Goal: Task Accomplishment & Management: Use online tool/utility

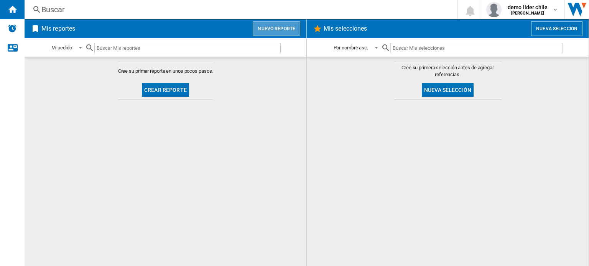
click at [283, 33] on button "Nuevo reporte" at bounding box center [277, 28] width 48 height 15
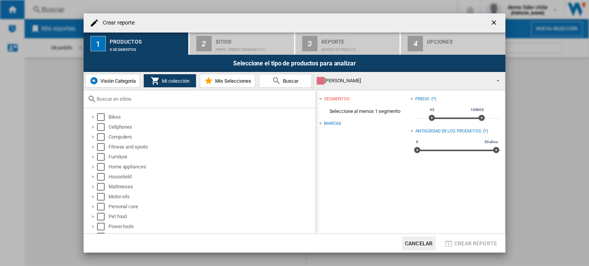
click at [113, 81] on span "Visión Categoría" at bounding box center [116, 81] width 37 height 6
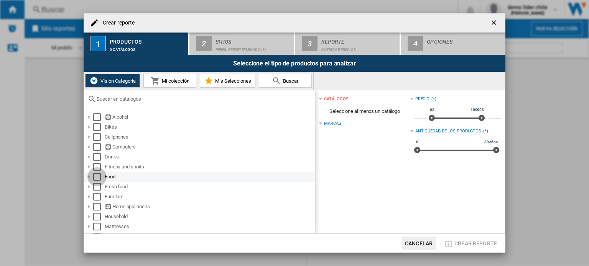
click at [98, 177] on div "Select" at bounding box center [97, 177] width 8 height 8
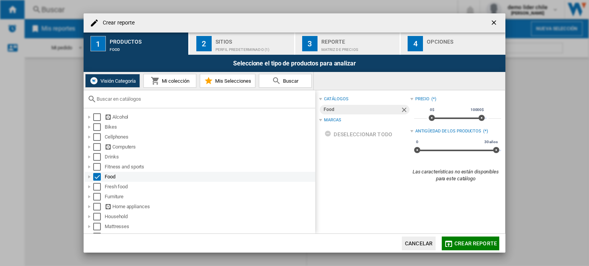
scroll to position [5, 0]
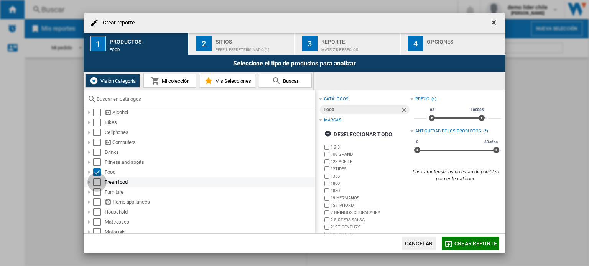
click at [98, 181] on div "Select" at bounding box center [97, 183] width 8 height 8
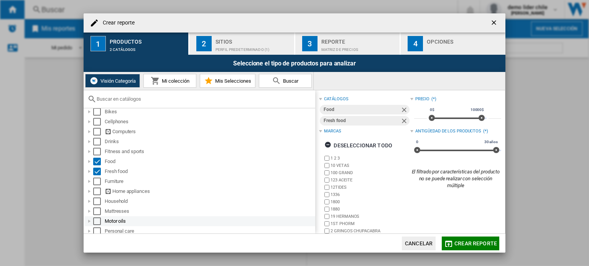
scroll to position [0, 0]
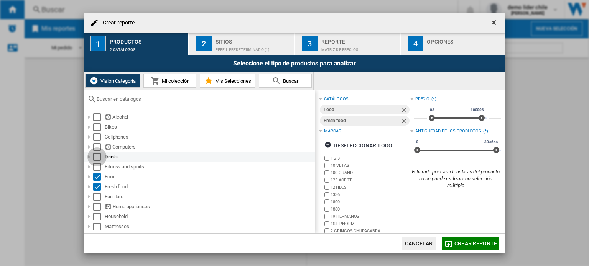
click at [97, 158] on div "Select" at bounding box center [97, 157] width 8 height 8
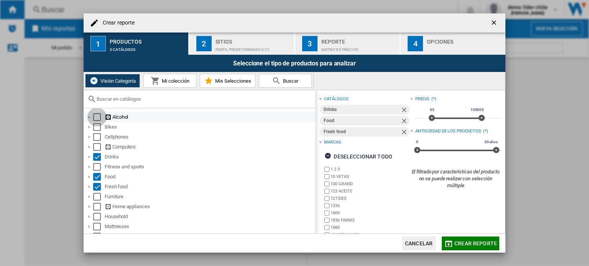
click at [97, 118] on div "Select" at bounding box center [97, 117] width 8 height 8
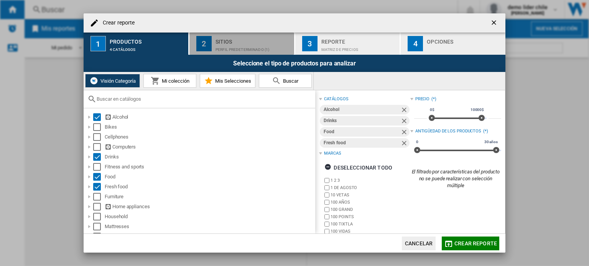
click at [240, 40] on div "Sitios" at bounding box center [252, 40] width 75 height 8
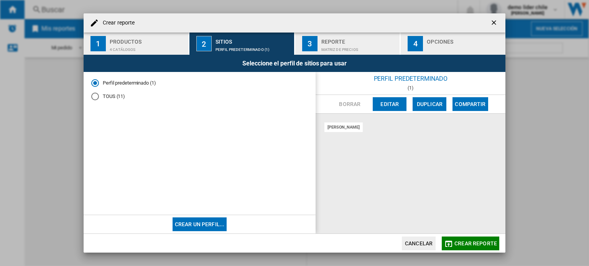
click at [103, 95] on md-radio-button "TOUS (11)" at bounding box center [199, 96] width 217 height 7
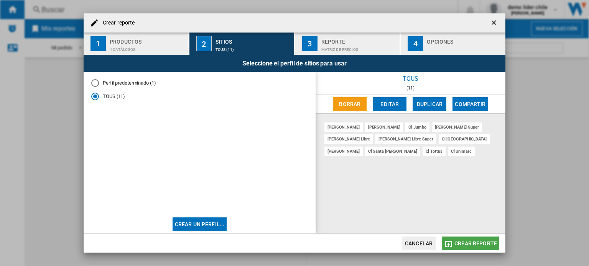
click at [475, 246] on span "Crear reporte" at bounding box center [475, 244] width 43 height 6
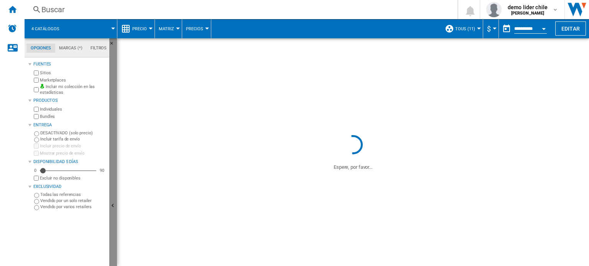
click at [114, 203] on ng-md-icon "Ocultar" at bounding box center [113, 206] width 9 height 9
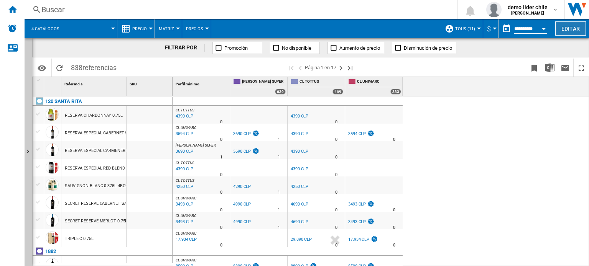
click at [572, 33] on button "Editar" at bounding box center [570, 28] width 31 height 14
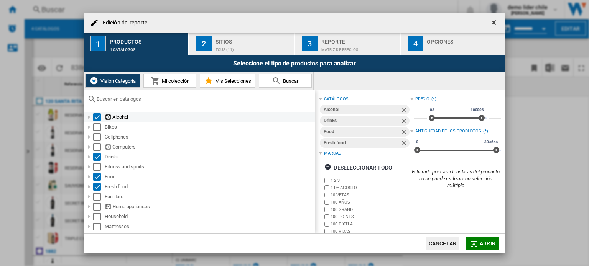
click at [97, 117] on div "Select" at bounding box center [97, 117] width 8 height 8
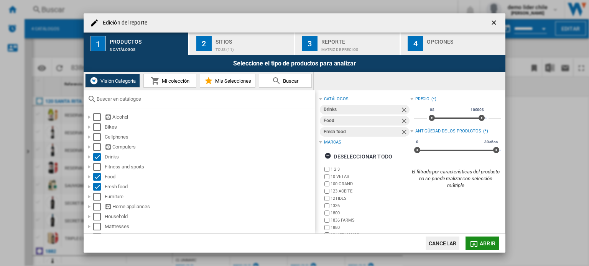
click at [487, 245] on span "Abrir" at bounding box center [487, 244] width 16 height 6
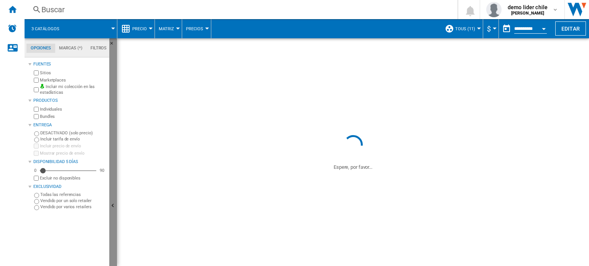
click at [112, 201] on button "Ocultar" at bounding box center [113, 206] width 8 height 336
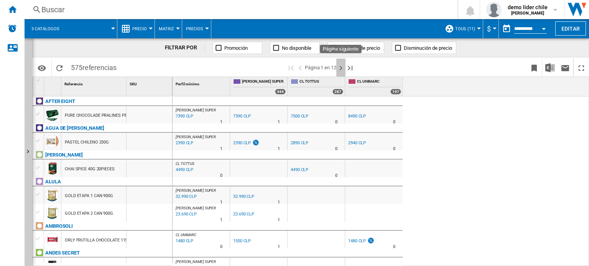
click at [340, 68] on ng-md-icon "Página siguiente" at bounding box center [340, 68] width 9 height 9
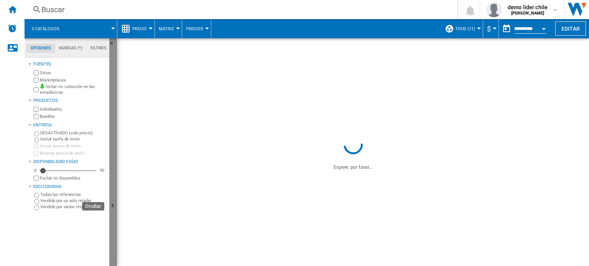
click at [111, 196] on button "Ocultar" at bounding box center [113, 206] width 8 height 336
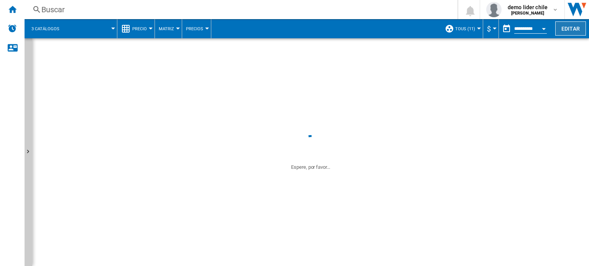
click at [558, 25] on button "Editar" at bounding box center [570, 28] width 31 height 14
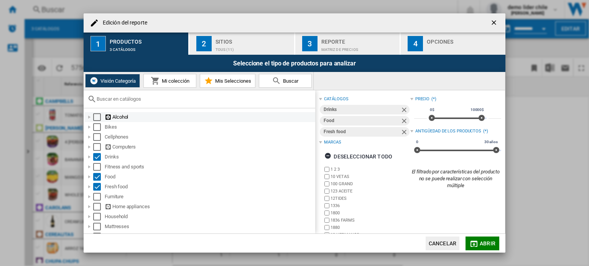
click at [98, 119] on div "Select" at bounding box center [97, 117] width 8 height 8
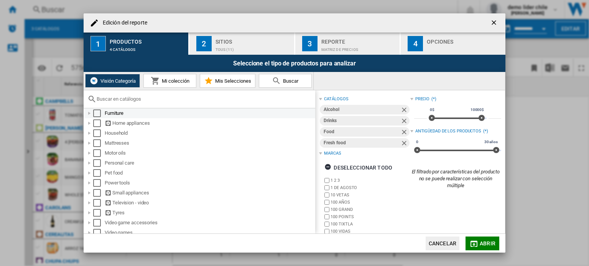
scroll to position [87, 0]
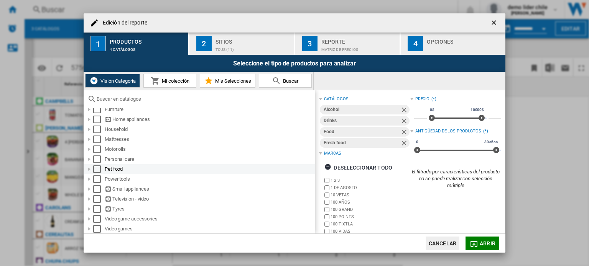
click at [97, 168] on div "Select" at bounding box center [97, 170] width 8 height 8
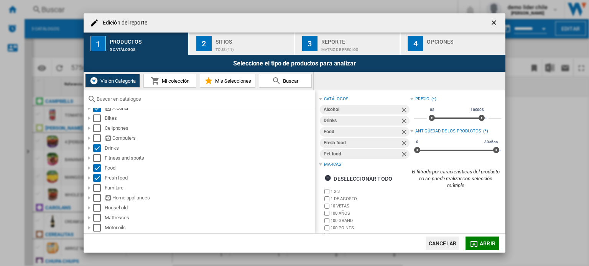
scroll to position [0, 0]
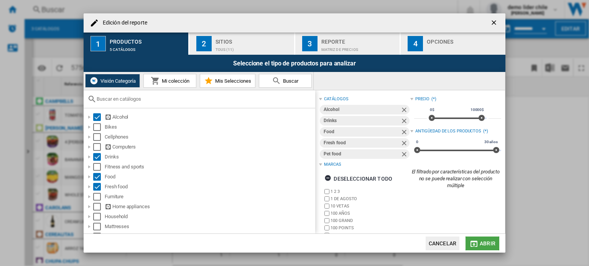
click at [486, 245] on span "Abrir" at bounding box center [487, 244] width 16 height 6
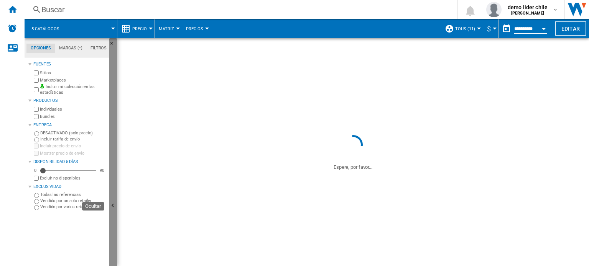
click at [113, 215] on button "Ocultar" at bounding box center [113, 206] width 8 height 336
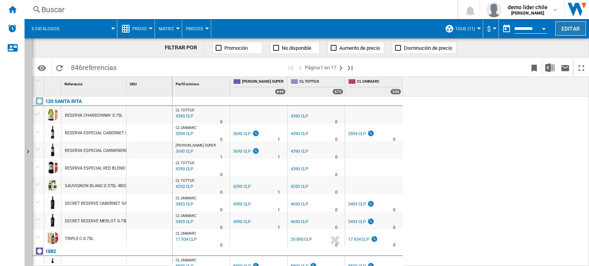
click at [579, 27] on button "Editar" at bounding box center [570, 28] width 31 height 14
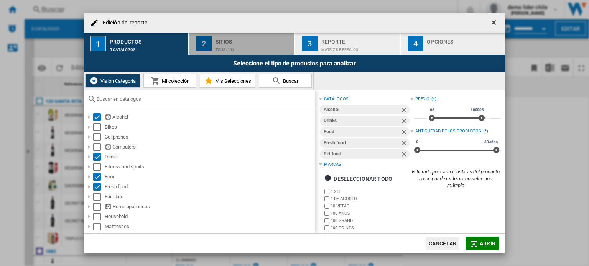
click at [250, 46] on div "TOUS (11)" at bounding box center [252, 48] width 75 height 8
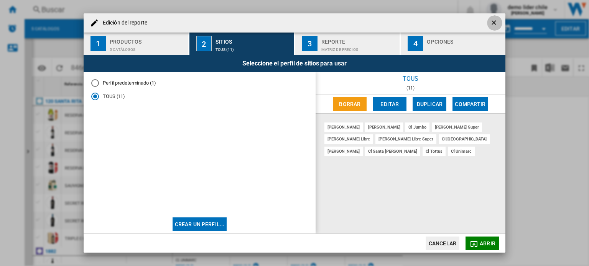
click at [496, 19] on ng-md-icon "getI18NText('BUTTONS.CLOSE_DIALOG')" at bounding box center [494, 23] width 9 height 9
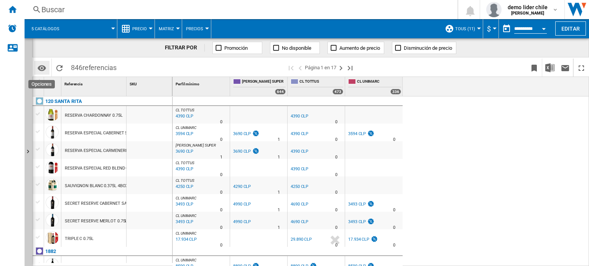
click at [41, 68] on md-icon "Opciones" at bounding box center [41, 68] width 9 height 9
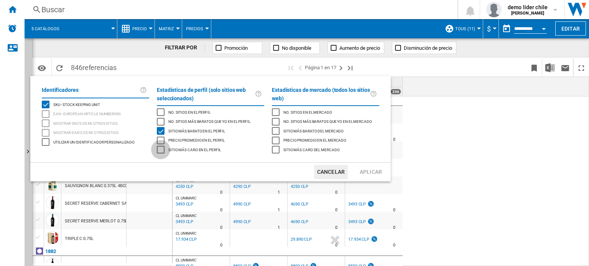
click at [160, 150] on div "Sitio más caro en el perfil" at bounding box center [161, 150] width 8 height 8
click at [376, 171] on button "Aplicar" at bounding box center [371, 172] width 34 height 14
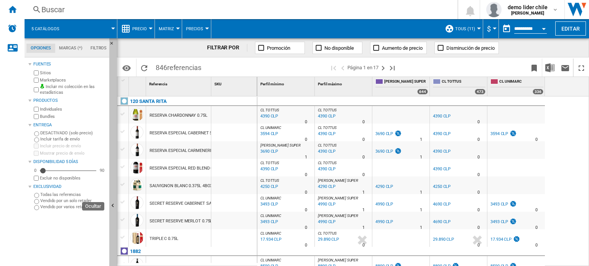
click at [115, 210] on ng-md-icon "Ocultar" at bounding box center [113, 206] width 9 height 9
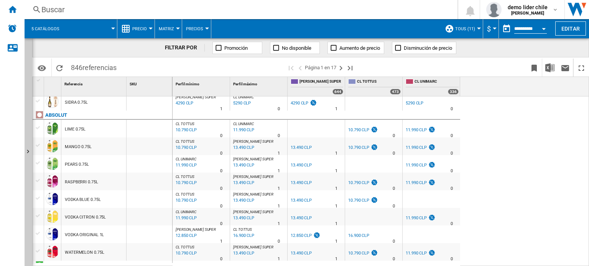
click at [534, 148] on div "CL TOTTUS : CL TOTTUS -1.0 % 4390 CLP % N/A 0 CL TOTTUS : CL TOTTUS CL TOTTUS :…" at bounding box center [380, 182] width 417 height 171
click at [343, 67] on ng-md-icon "Página siguiente" at bounding box center [340, 68] width 9 height 9
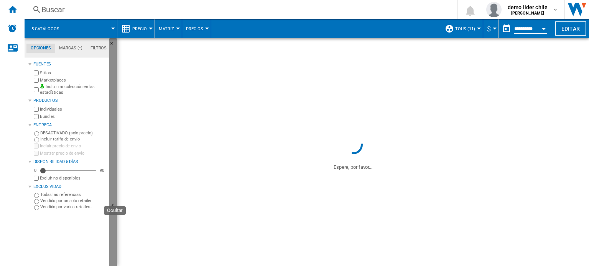
click at [115, 185] on button "Ocultar" at bounding box center [113, 206] width 8 height 336
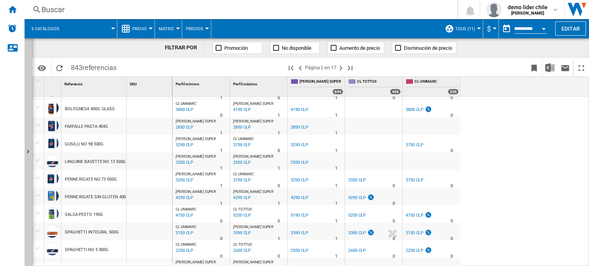
scroll to position [308, 0]
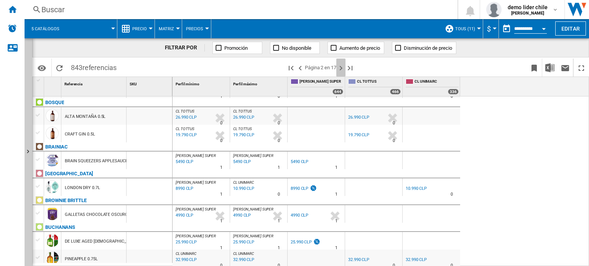
click at [340, 67] on ng-md-icon "Página siguiente" at bounding box center [340, 68] width 9 height 9
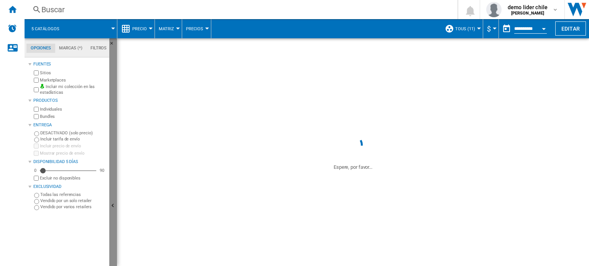
click at [113, 166] on button "Ocultar" at bounding box center [113, 206] width 8 height 336
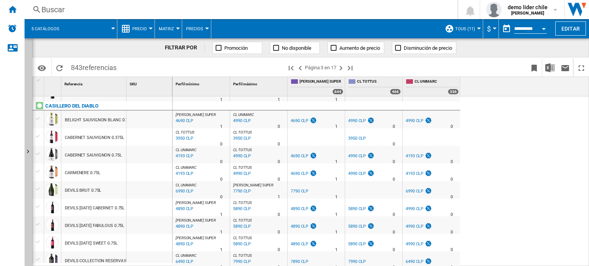
scroll to position [430, 0]
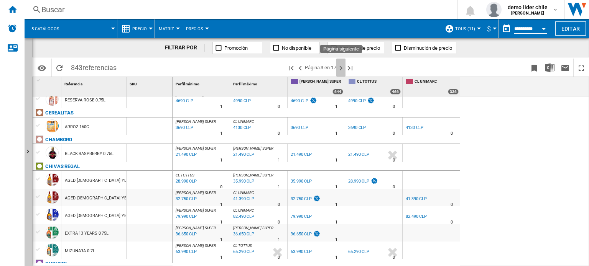
click at [340, 70] on ng-md-icon "Página siguiente" at bounding box center [340, 68] width 9 height 9
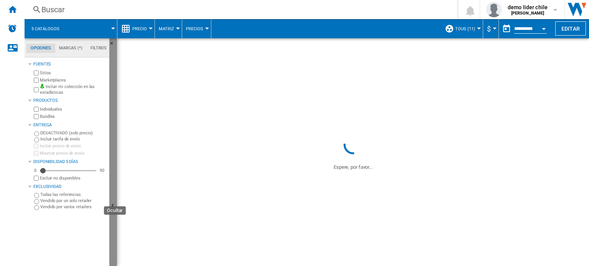
click at [114, 209] on ng-md-icon "Ocultar" at bounding box center [113, 206] width 9 height 9
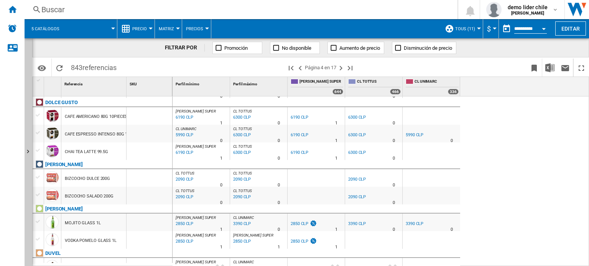
click at [149, 31] on button "Precio" at bounding box center [141, 28] width 18 height 19
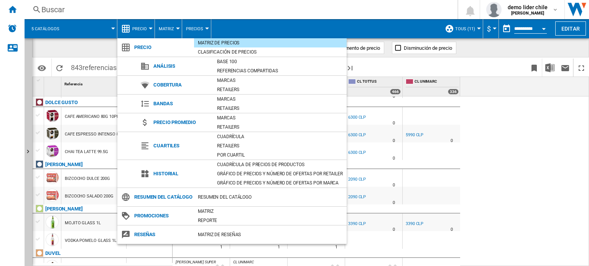
click at [572, 24] on md-backdrop at bounding box center [294, 133] width 589 height 266
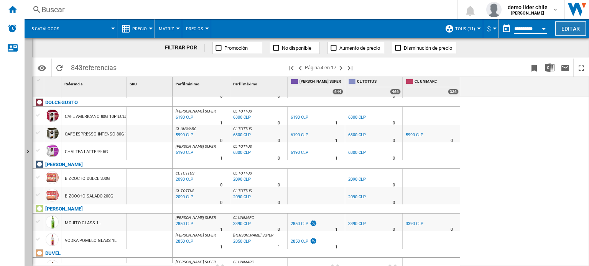
click at [569, 27] on button "Editar" at bounding box center [570, 28] width 31 height 14
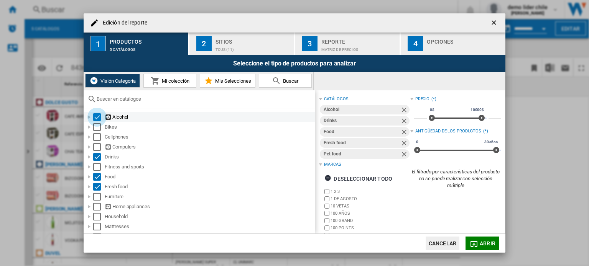
click at [97, 117] on div "Select" at bounding box center [97, 117] width 8 height 8
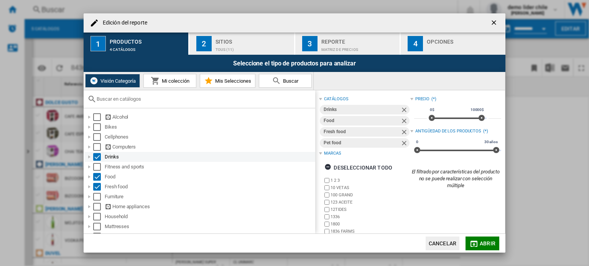
click at [95, 156] on div "Select" at bounding box center [97, 157] width 8 height 8
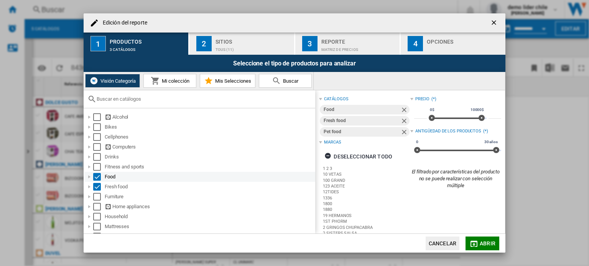
click at [97, 176] on div "Select" at bounding box center [97, 177] width 8 height 8
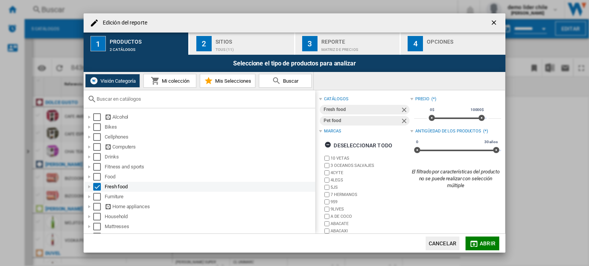
click at [97, 184] on div "Select" at bounding box center [97, 187] width 8 height 8
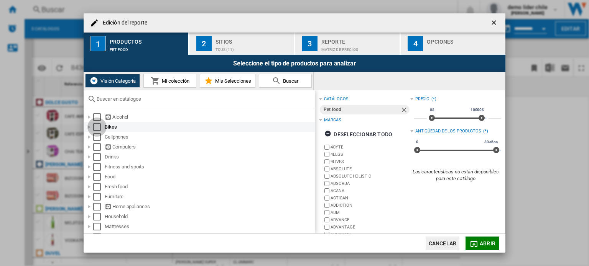
click at [97, 127] on div "Select" at bounding box center [97, 127] width 8 height 8
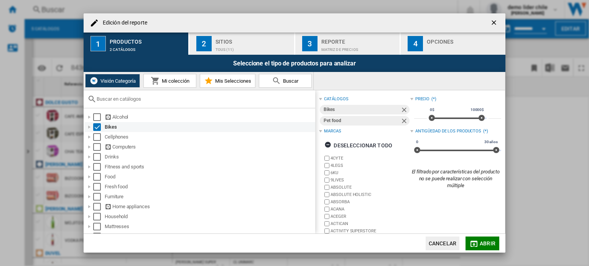
click at [97, 127] on div "Select" at bounding box center [97, 127] width 8 height 8
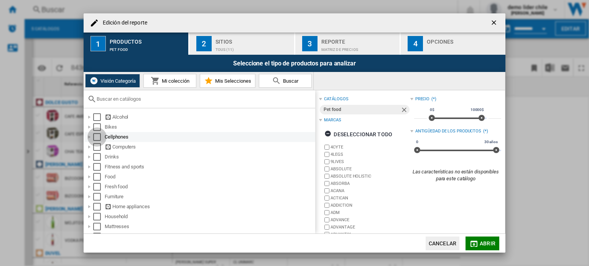
click at [96, 135] on div "Select" at bounding box center [97, 137] width 8 height 8
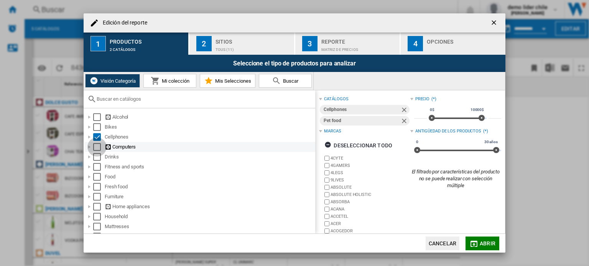
click at [95, 146] on div "Select" at bounding box center [97, 147] width 8 height 8
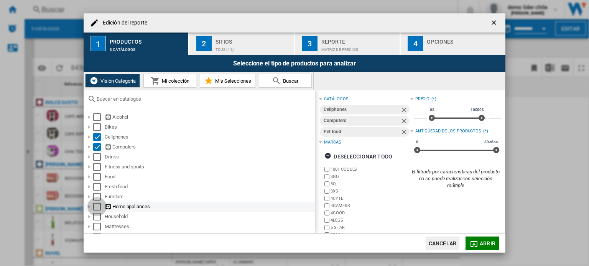
click at [95, 206] on div "Select" at bounding box center [97, 207] width 8 height 8
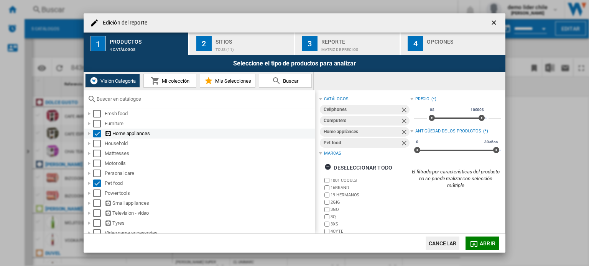
scroll to position [85, 0]
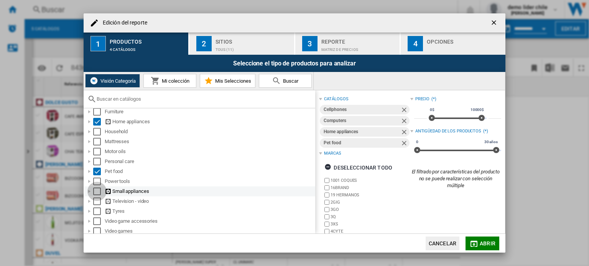
click at [98, 190] on div "Select" at bounding box center [97, 192] width 8 height 8
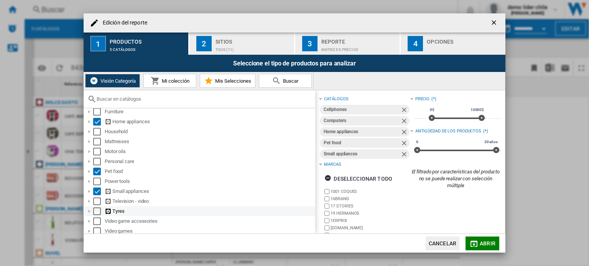
scroll to position [87, 0]
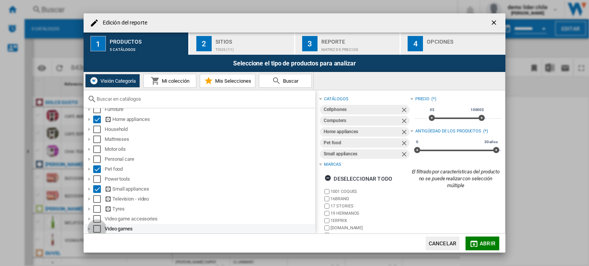
click at [97, 228] on div "Select" at bounding box center [97, 229] width 8 height 8
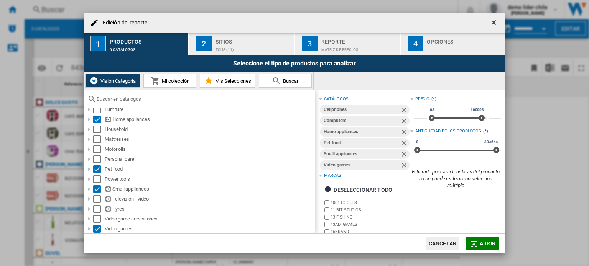
click at [481, 240] on button "Abrir" at bounding box center [482, 244] width 34 height 14
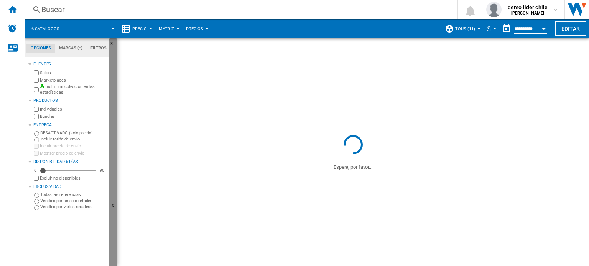
click at [112, 204] on ng-md-icon "Ocultar" at bounding box center [113, 206] width 9 height 9
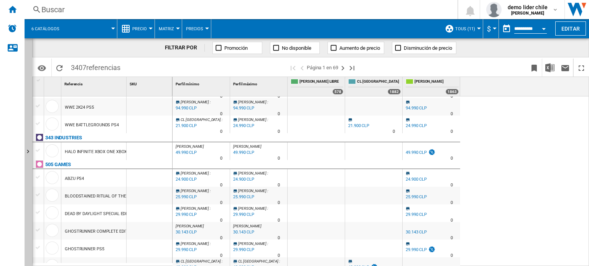
scroll to position [748, 0]
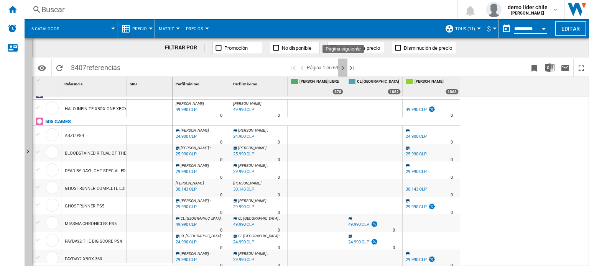
click at [344, 71] on ng-md-icon "Página siguiente" at bounding box center [342, 68] width 9 height 9
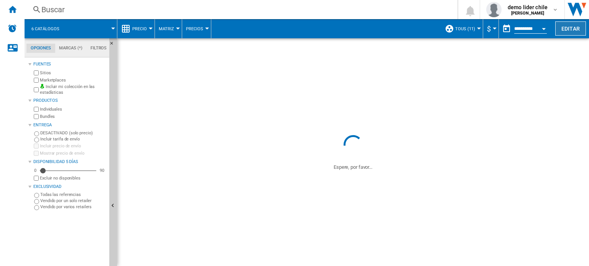
click at [574, 28] on button "Editar" at bounding box center [570, 28] width 31 height 14
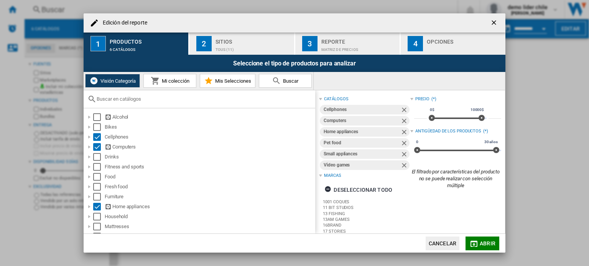
click at [255, 40] on div "Sitios" at bounding box center [252, 40] width 75 height 8
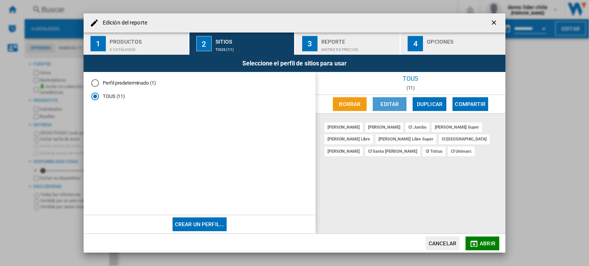
click at [399, 105] on button "Editar" at bounding box center [390, 104] width 34 height 14
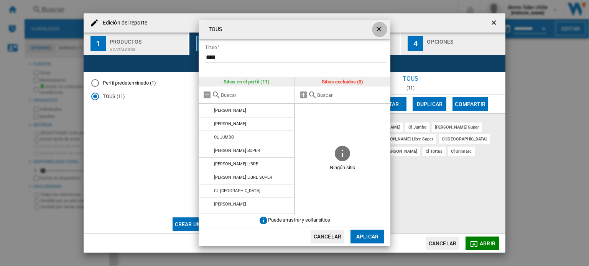
click at [380, 31] on ng-md-icon "getI18NText('BUTTONS.CLOSE_DIALOG')" at bounding box center [379, 29] width 9 height 9
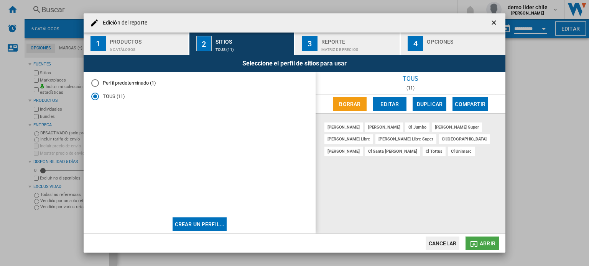
click at [483, 242] on span "Abrir" at bounding box center [487, 244] width 16 height 6
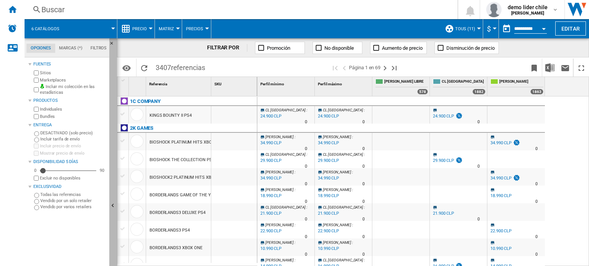
click at [112, 201] on button "Ocultar" at bounding box center [113, 206] width 8 height 336
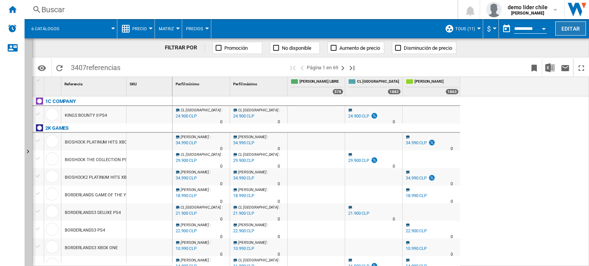
click at [575, 28] on button "Editar" at bounding box center [570, 28] width 31 height 14
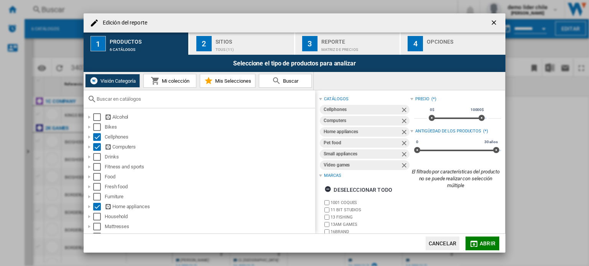
click at [169, 83] on span "Mi colección" at bounding box center [175, 81] width 30 height 6
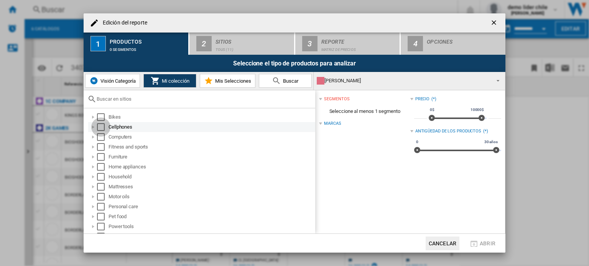
click at [100, 127] on div "Select" at bounding box center [101, 127] width 8 height 8
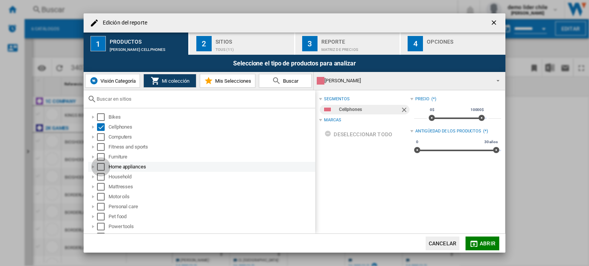
click at [102, 168] on div "Select" at bounding box center [101, 167] width 8 height 8
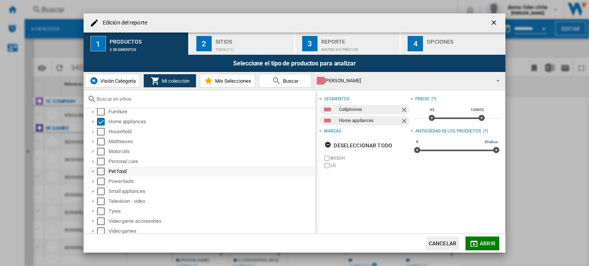
scroll to position [46, 0]
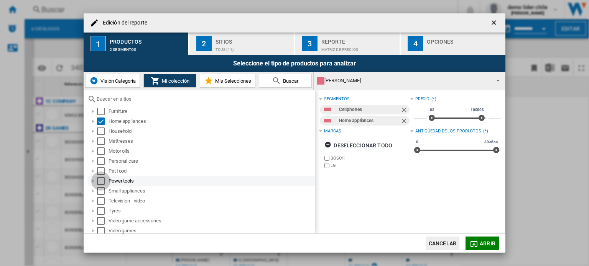
click at [102, 181] on div "Select" at bounding box center [101, 181] width 8 height 8
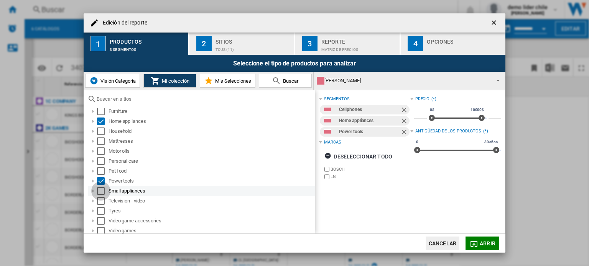
click at [99, 193] on div "Select" at bounding box center [101, 191] width 8 height 8
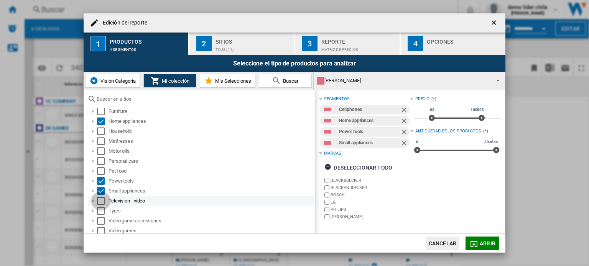
click at [99, 200] on div "Select" at bounding box center [101, 201] width 8 height 8
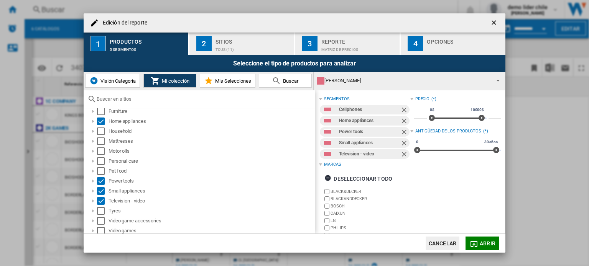
click at [236, 50] on div "TOUS (11)" at bounding box center [252, 48] width 75 height 8
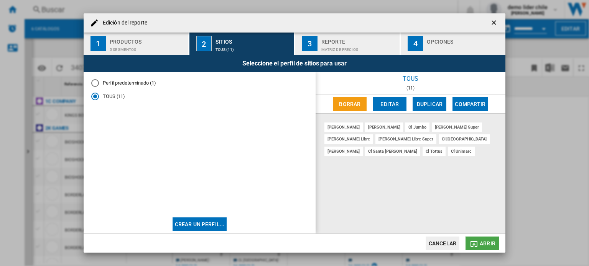
click at [489, 243] on span "Abrir" at bounding box center [487, 244] width 16 height 6
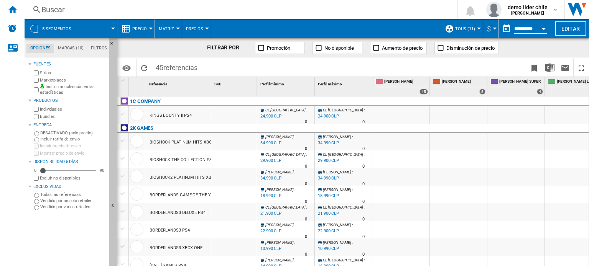
click at [113, 169] on button "Ocultar" at bounding box center [113, 206] width 8 height 336
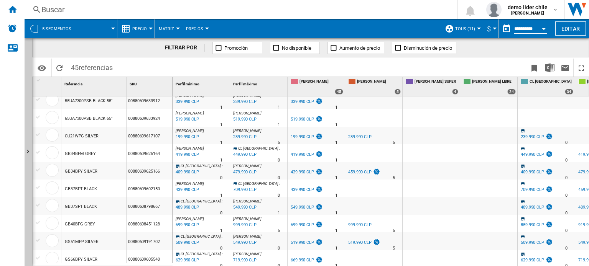
scroll to position [325, 0]
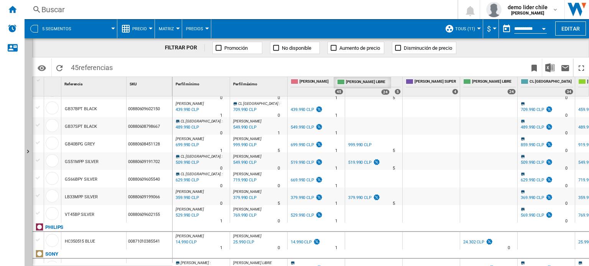
drag, startPoint x: 487, startPoint y: 85, endPoint x: 383, endPoint y: 85, distance: 104.2
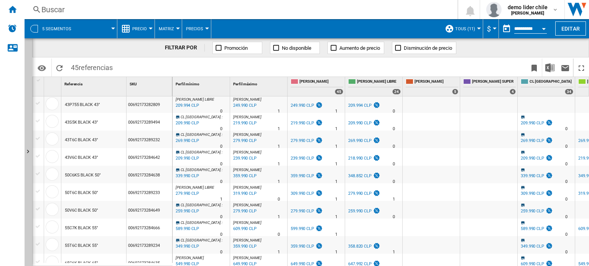
scroll to position [568, 0]
drag, startPoint x: 551, startPoint y: 83, endPoint x: 422, endPoint y: 94, distance: 128.8
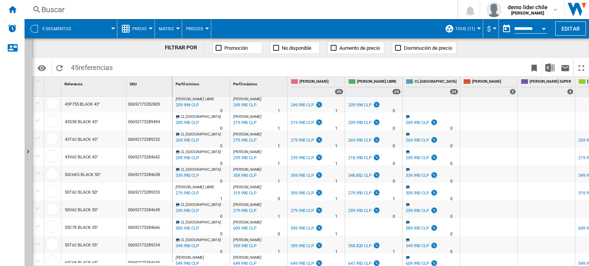
scroll to position [0, 0]
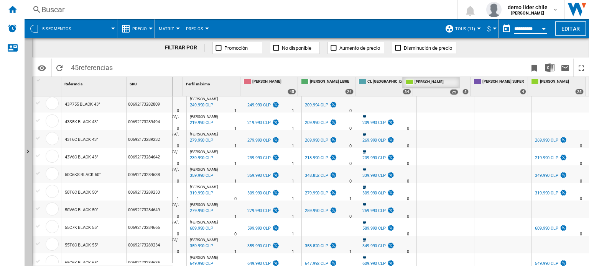
drag, startPoint x: 564, startPoint y: 81, endPoint x: 438, endPoint y: 92, distance: 126.2
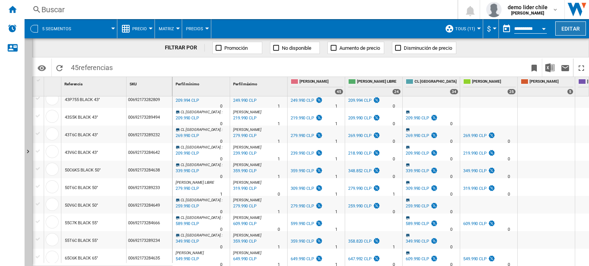
click at [570, 28] on button "Editar" at bounding box center [570, 28] width 31 height 14
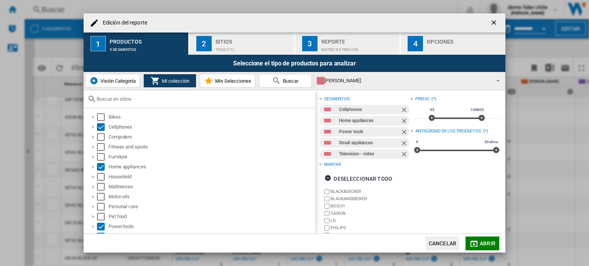
click at [126, 83] on span "Visión Categoría" at bounding box center [116, 81] width 37 height 6
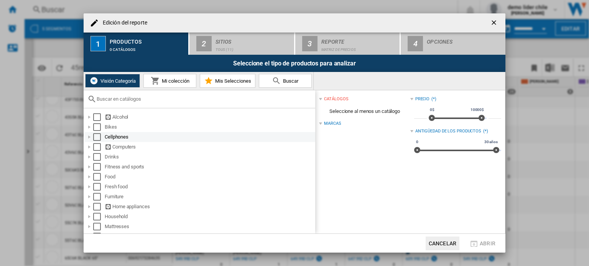
click at [97, 137] on div "Select" at bounding box center [97, 137] width 8 height 8
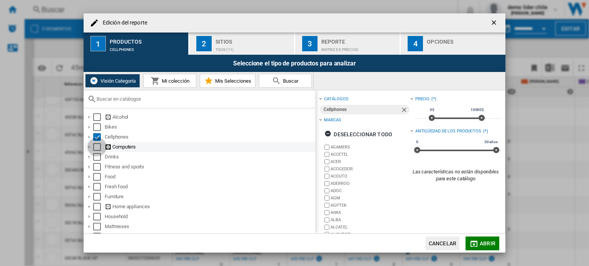
click at [97, 144] on div "Select" at bounding box center [97, 147] width 8 height 8
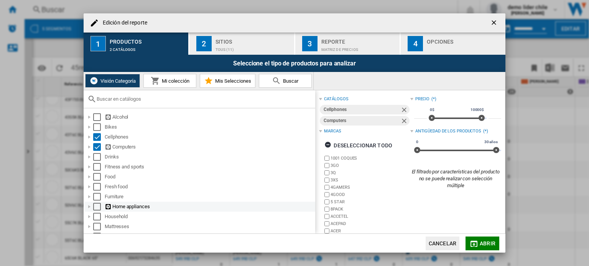
click at [94, 207] on div "Select" at bounding box center [97, 207] width 8 height 8
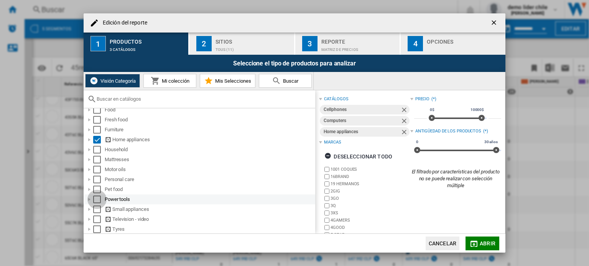
click at [96, 197] on div "Select" at bounding box center [97, 200] width 8 height 8
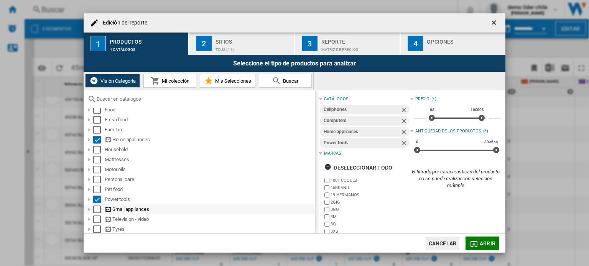
click at [98, 211] on div "Select" at bounding box center [97, 210] width 8 height 8
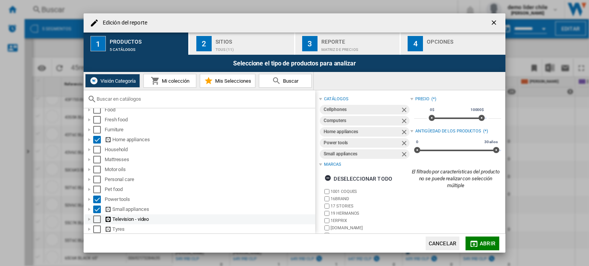
click at [98, 217] on div "Select" at bounding box center [97, 220] width 8 height 8
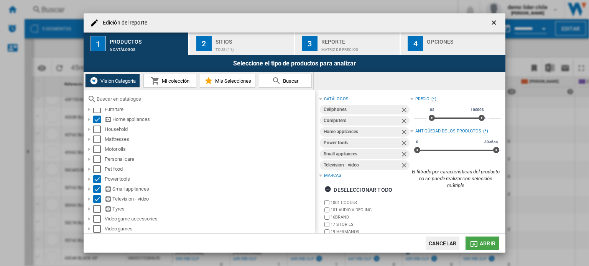
click at [484, 243] on span "Abrir" at bounding box center [487, 244] width 16 height 6
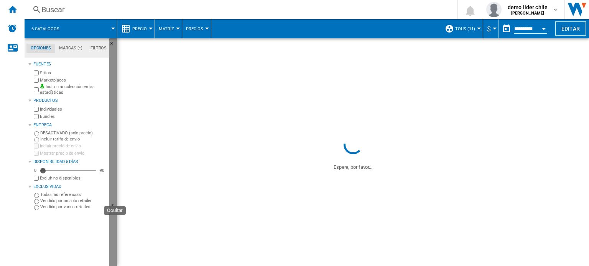
click at [113, 191] on button "Ocultar" at bounding box center [113, 206] width 8 height 336
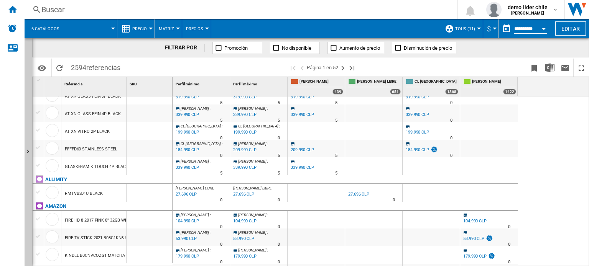
scroll to position [757, 0]
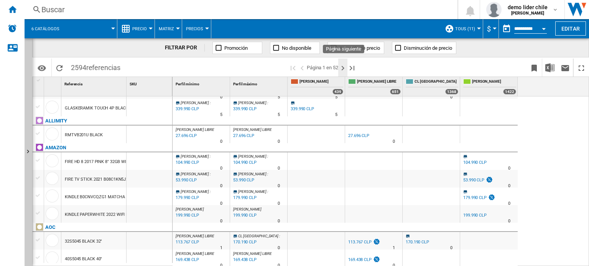
click at [342, 69] on ng-md-icon "Página siguiente" at bounding box center [342, 68] width 9 height 9
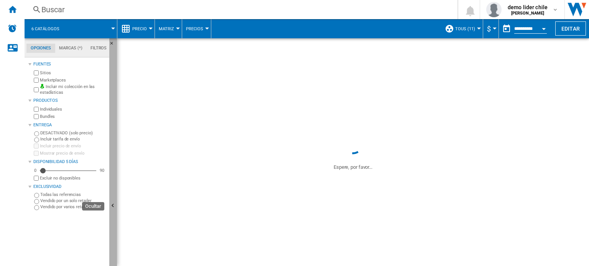
click at [113, 209] on ng-md-icon "Ocultar" at bounding box center [113, 206] width 9 height 9
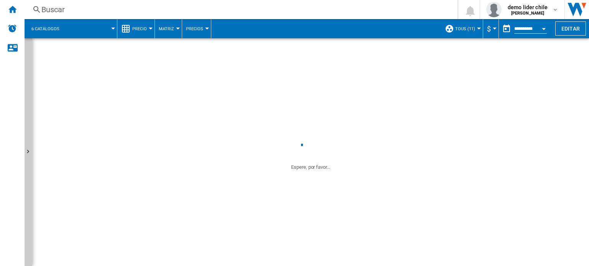
click at [552, 166] on span at bounding box center [469, 152] width 240 height 38
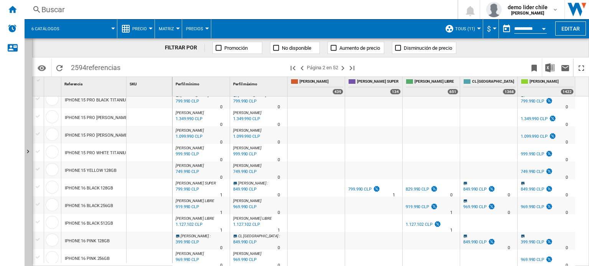
scroll to position [575, 0]
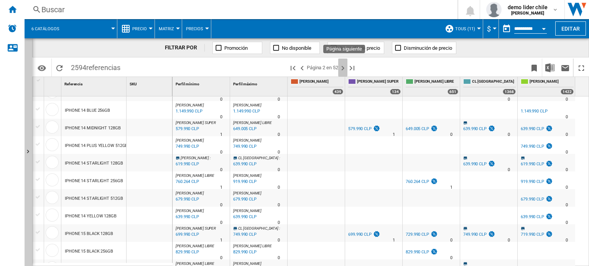
click at [344, 67] on ng-md-icon "Página siguiente" at bounding box center [342, 68] width 9 height 9
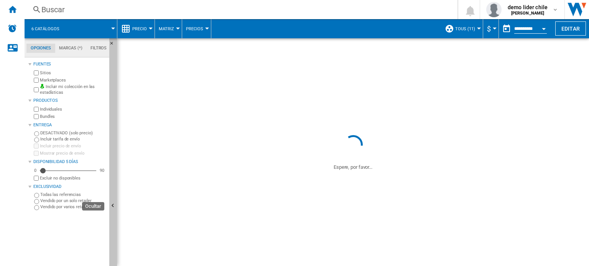
click at [115, 199] on button "Ocultar" at bounding box center [113, 206] width 8 height 336
